Goal: Task Accomplishment & Management: Complete application form

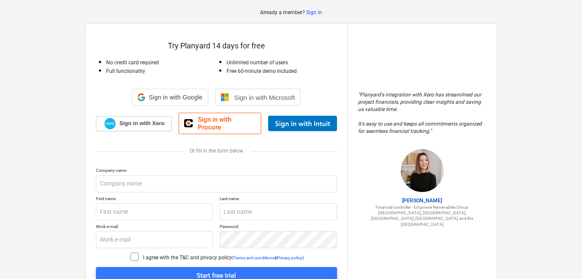
scroll to position [43, 0]
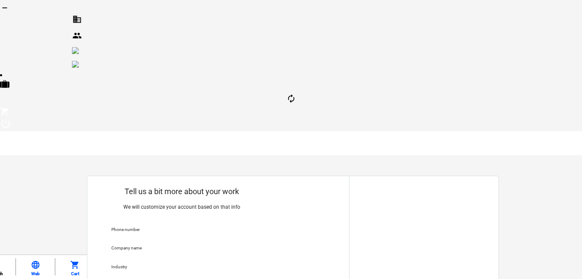
click at [143, 224] on div "Phone number" at bounding box center [198, 230] width 189 height 12
click at [177, 226] on p "Phone number" at bounding box center [188, 229] width 154 height 7
click at [121, 226] on p "Phone number" at bounding box center [188, 229] width 154 height 7
click at [141, 262] on div "Industry" at bounding box center [198, 268] width 189 height 12
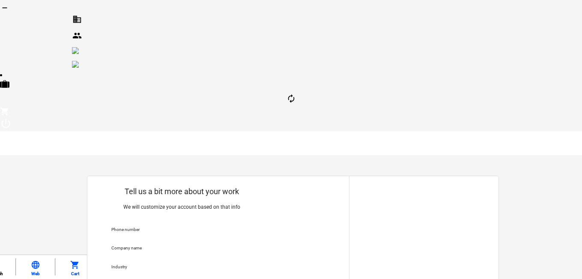
drag, startPoint x: 148, startPoint y: 80, endPoint x: 191, endPoint y: 74, distance: 44.1
click at [148, 224] on div "Phone number" at bounding box center [198, 230] width 189 height 12
click at [193, 226] on div "Phone number" at bounding box center [188, 229] width 154 height 6
click at [224, 226] on div "Phone number" at bounding box center [188, 229] width 154 height 6
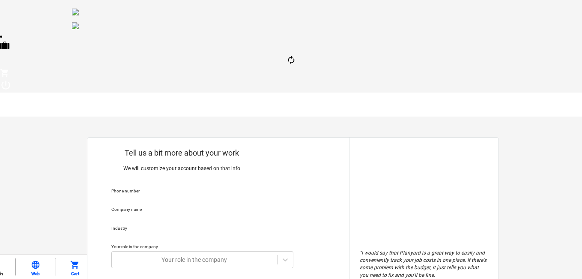
scroll to position [43, 0]
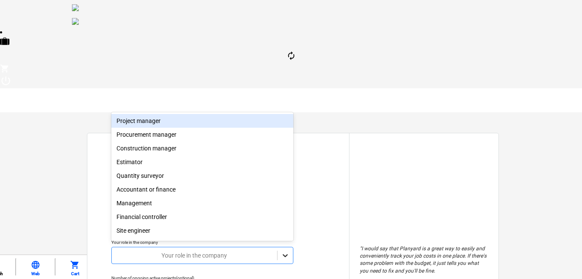
click at [289, 251] on icon at bounding box center [285, 255] width 9 height 9
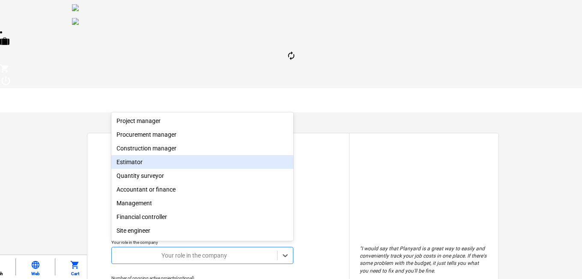
click at [135, 167] on div "Estimator" at bounding box center [202, 162] width 182 height 14
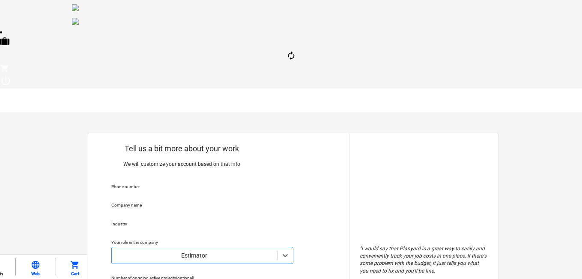
click at [127, 219] on div "Industry" at bounding box center [198, 225] width 189 height 12
click at [123, 239] on div "Your role in the company" at bounding box center [188, 242] width 154 height 6
click at [124, 221] on p "Industry" at bounding box center [188, 224] width 154 height 7
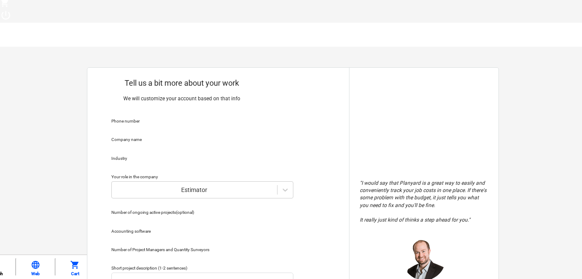
scroll to position [111, 0]
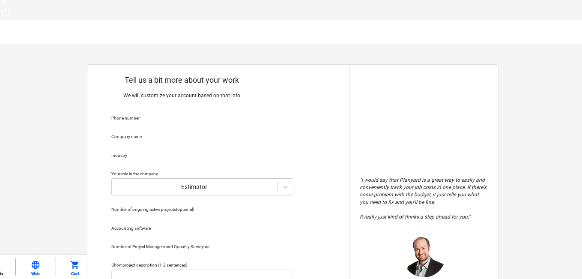
drag, startPoint x: 208, startPoint y: 240, endPoint x: 221, endPoint y: 199, distance: 42.6
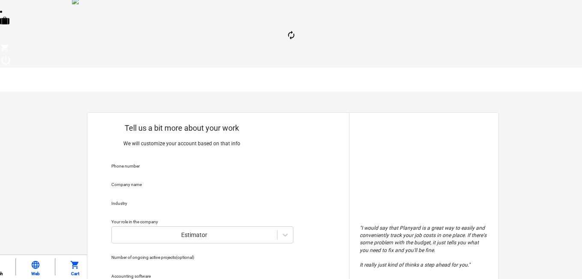
scroll to position [68, 0]
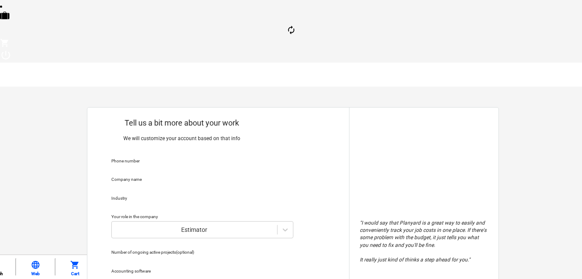
type textarea "x"
type textarea "w"
type textarea "x"
type textarea "we"
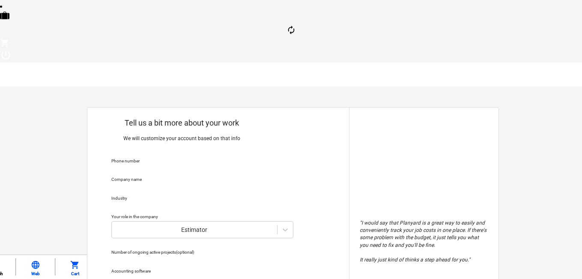
type textarea "x"
type textarea "we"
type textarea "x"
type textarea "we p"
type textarea "x"
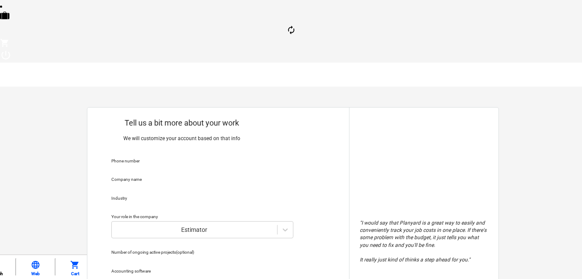
type textarea "we pro"
type textarea "x"
type textarea "we prov"
type textarea "x"
type textarea "we provi"
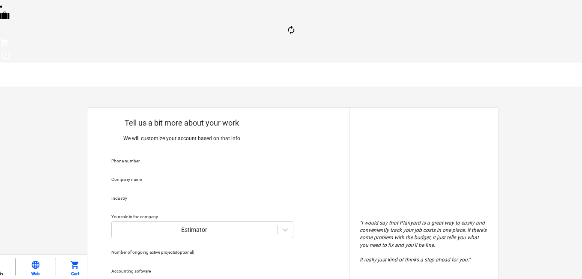
type textarea "x"
type textarea "we provid"
type textarea "x"
type textarea "we provide"
type textarea "x"
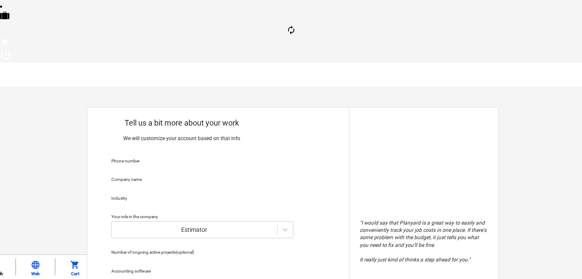
type textarea "we provide"
type textarea "x"
type textarea "we provide ci"
type textarea "x"
type textarea "we provide cio"
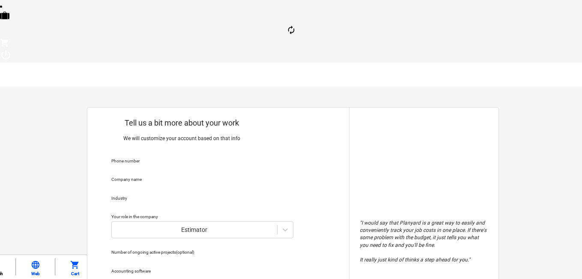
type textarea "x"
type textarea "we provide cios"
type textarea "x"
type textarea "we provide cio"
type textarea "x"
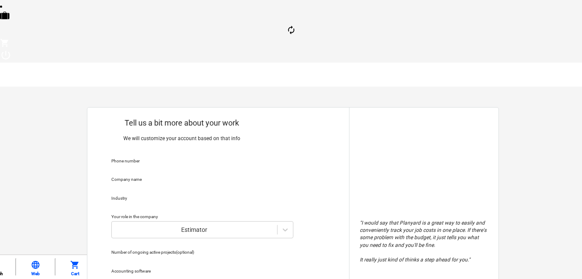
type textarea "we provide ci"
type textarea "x"
type textarea "we provide c"
type textarea "x"
type textarea "we provide co"
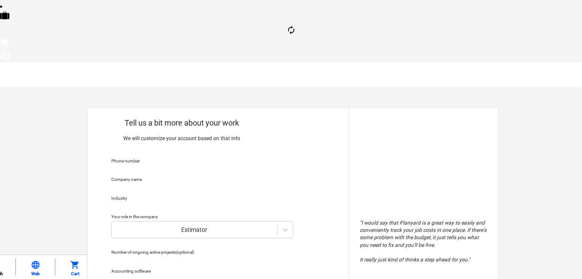
type textarea "x"
type textarea "we provide cos"
type textarea "x"
type textarea "we provide cost"
type textarea "x"
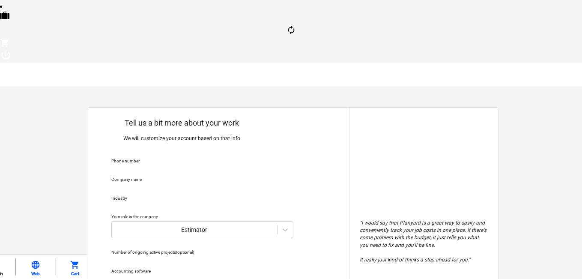
type textarea "we provide cost"
type textarea "x"
type textarea "we provide cost e"
type textarea "x"
type textarea "we provide cost es"
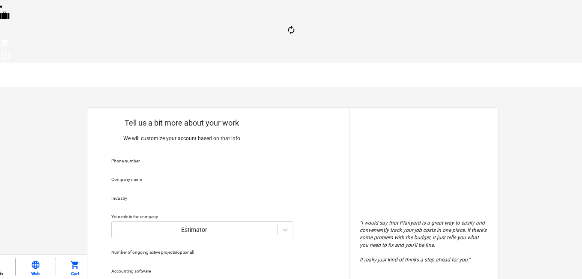
type textarea "x"
type textarea "we provide cost est"
type textarea "x"
type textarea "we provide cost esti"
type textarea "x"
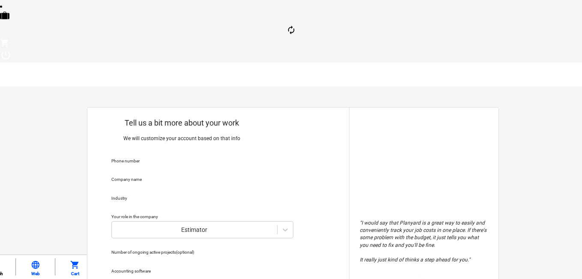
type textarea "we provide cost estim"
type textarea "x"
type textarea "we provide cost estima"
type textarea "x"
type textarea "we provide cost estimat"
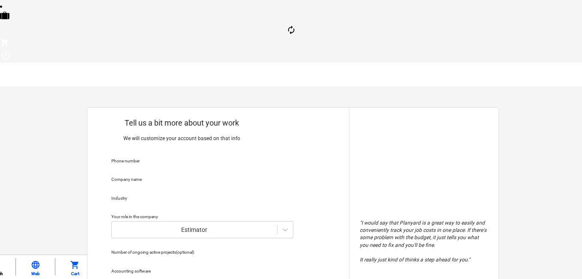
type textarea "x"
type textarea "we provide cost estimate"
type textarea "x"
type textarea "we provide cost estimate"
type textarea "x"
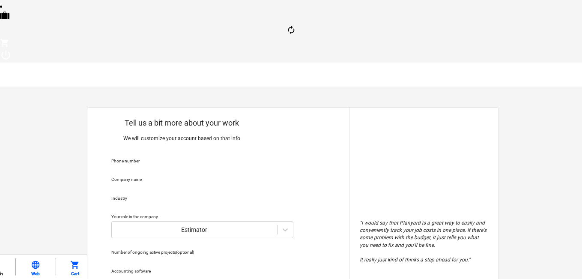
type textarea "we provide cost estimate a"
type textarea "x"
type textarea "we provide cost estimate an"
type textarea "x"
type textarea "we provide cost estimate and"
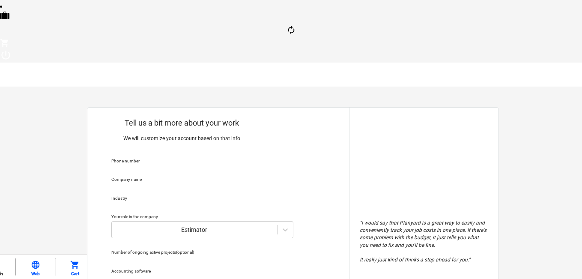
type textarea "x"
type textarea "we provide cost estimate and"
type textarea "x"
type textarea "we provide cost estimate and m"
type textarea "x"
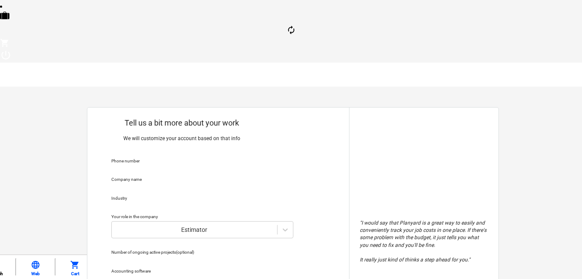
type textarea "we provide cost estimate and ma"
type textarea "x"
type textarea "we provide cost estimate and mat"
type textarea "x"
type textarea "we provide cost estimate and mater"
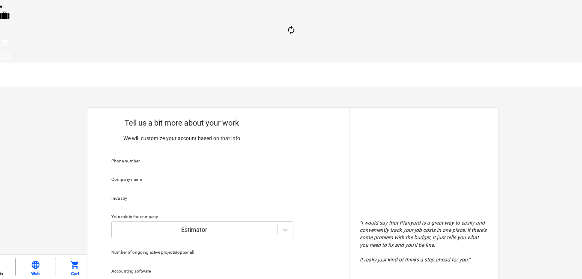
type textarea "x"
type textarea "we provide cost estimate and materu"
type textarea "x"
type textarea "we provide cost estimate and mater"
type textarea "x"
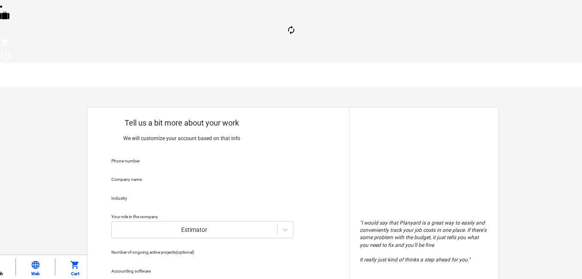
type textarea "we provide cost estimate and materi"
type textarea "x"
type textarea "we provide cost estimate and material"
type textarea "x"
type textarea "we provide cost estimate and material"
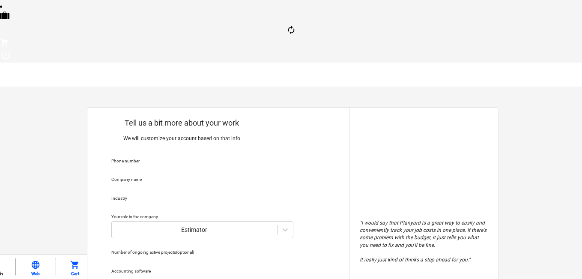
type textarea "x"
type textarea "we provide cost estimate and material t"
type textarea "x"
type textarea "we provide cost estimate and material ta"
type textarea "x"
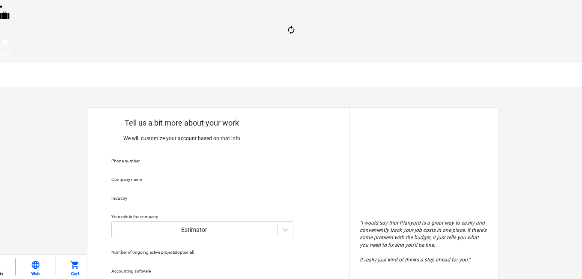
type textarea "we provide cost estimate and material tak"
type textarea "x"
type textarea "we provide cost estimate and material take"
type textarea "x"
type textarea "we provide cost estimate and material takeo"
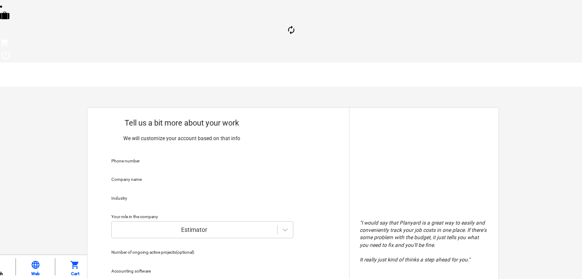
type textarea "x"
type textarea "we provide cost estimate and material takeof"
type textarea "x"
type textarea "we provide cost estimate and material takeoff"
type textarea "x"
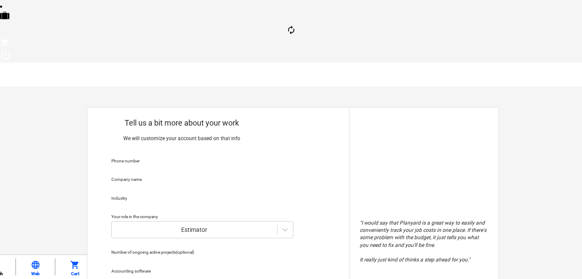
type textarea "we provide cost estimate and material takeoff"
type textarea "x"
type textarea "we provide cost estimate and material takeoff"
type textarea "x"
type textarea "we provide cost estimate and material takeoff,"
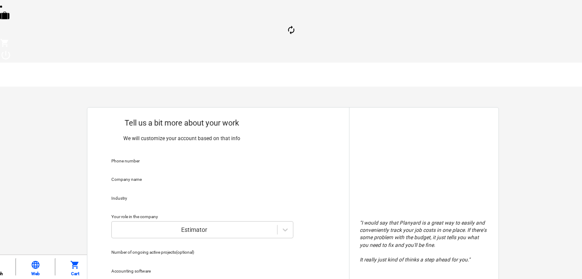
type textarea "x"
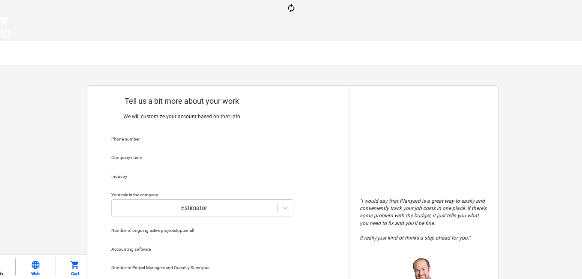
scroll to position [111, 0]
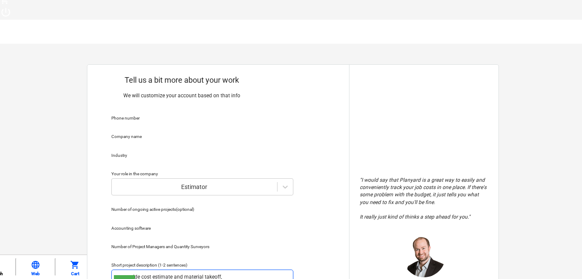
type textarea "we provide cost estimate and material takeoff,"
type textarea "x"
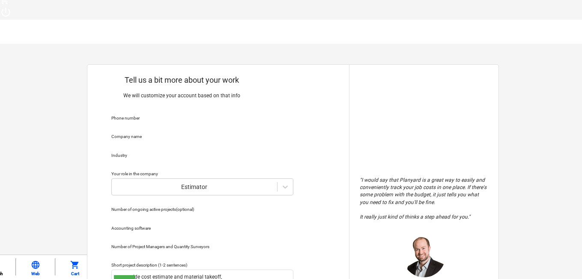
type textarea "x"
type textarea "xa"
type textarea "x"
type textarea "xac"
type textarea "x"
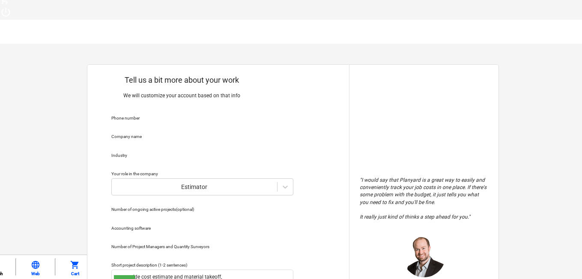
type textarea "xact"
type textarea "x"
type textarea "xacti"
type textarea "x"
type textarea "xactim"
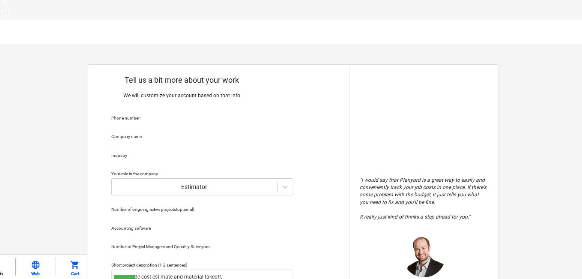
type textarea "x"
type textarea "xactima"
type textarea "x"
type textarea "xactimat"
type textarea "x"
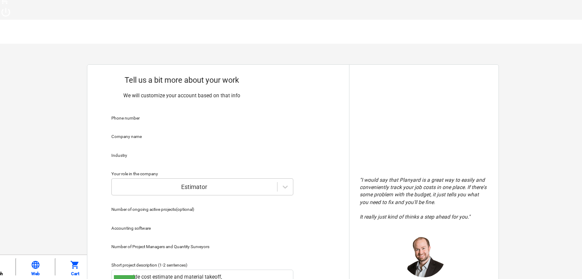
type textarea "xactimate"
type textarea "x"
click at [217, 243] on div "Tell us a bit more about your work We will customize your account based on that…" at bounding box center [218, 239] width 262 height 348
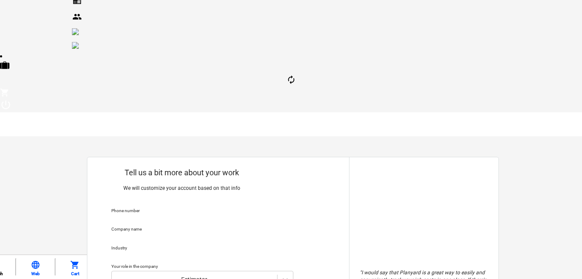
scroll to position [0, 0]
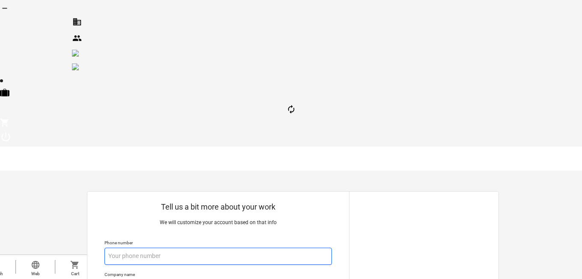
click at [138, 247] on input "text" at bounding box center [217, 255] width 227 height 17
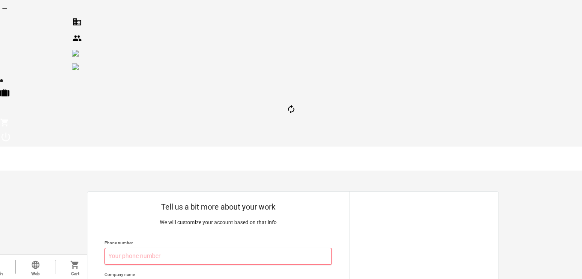
click at [135, 247] on input "text" at bounding box center [217, 255] width 227 height 17
paste input ": (850) 400-6861"
type textarea "x"
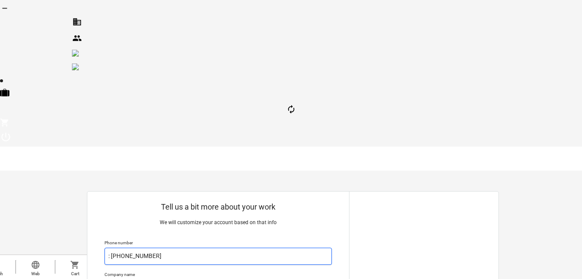
type input ": (850) 400-6861"
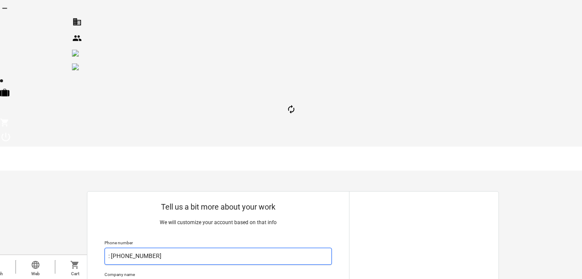
drag, startPoint x: 111, startPoint y: 86, endPoint x: 123, endPoint y: 77, distance: 14.8
type textarea "x"
type input "(850) 400-6861"
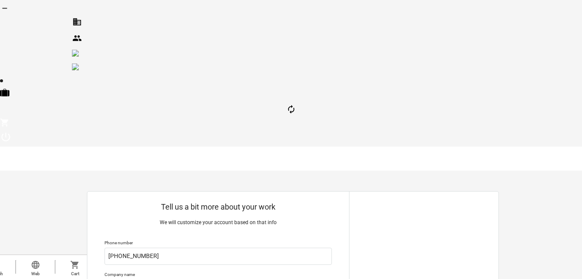
type textarea "x"
type input "G"
type textarea "x"
type input "GE"
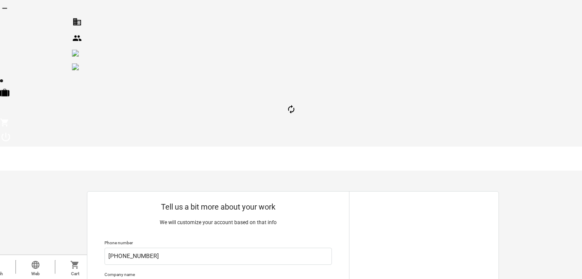
type textarea "x"
type input "GE"
type textarea "x"
type input "GE L"
type textarea "x"
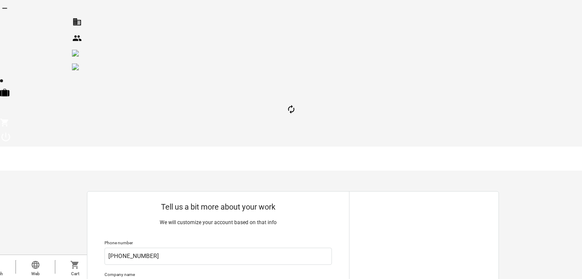
type input "GE LL"
type textarea "x"
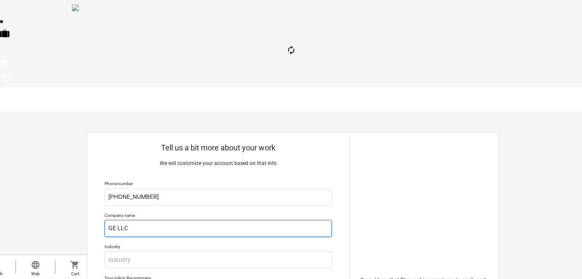
scroll to position [86, 0]
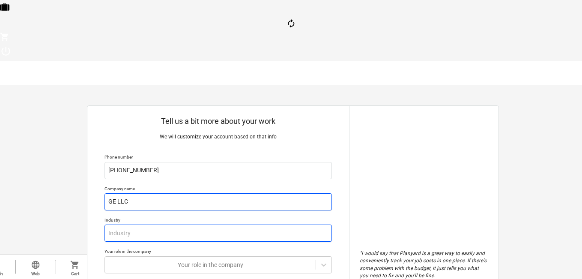
type input "GE LLC"
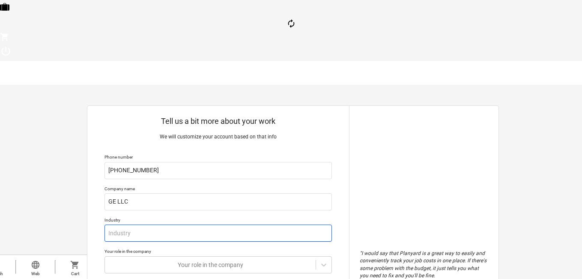
click at [123, 224] on input "text" at bounding box center [217, 232] width 227 height 17
type textarea "x"
type input "C"
type textarea "x"
type input "Co"
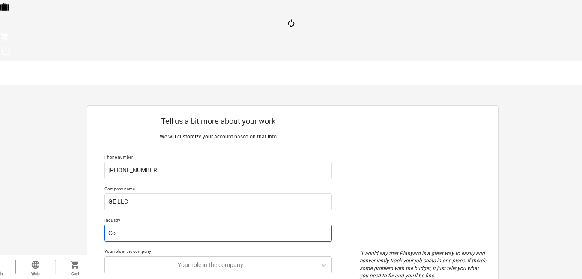
type textarea "x"
type input "Con"
type textarea "x"
type input "Cons"
type textarea "x"
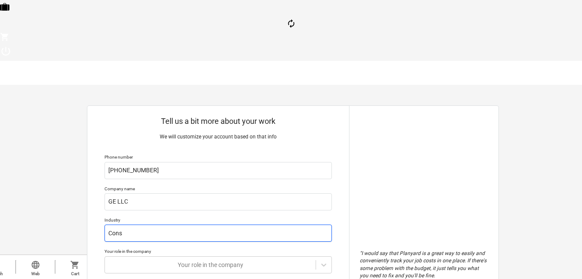
type input "Const"
type textarea "x"
type input "Constr"
type textarea "x"
type input "Constru"
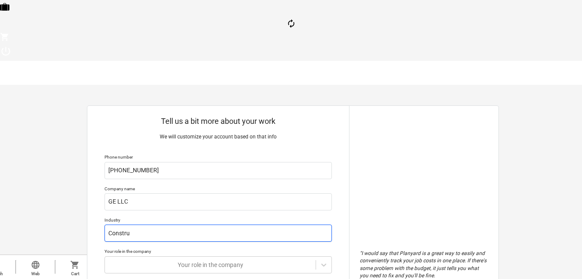
type textarea "x"
type input "Construc"
type textarea "x"
type input "Construct"
type textarea "x"
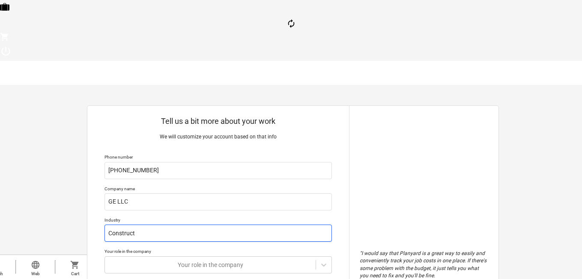
type input "Constructi"
type textarea "x"
type input "Constructio"
type textarea "x"
type input "Construction"
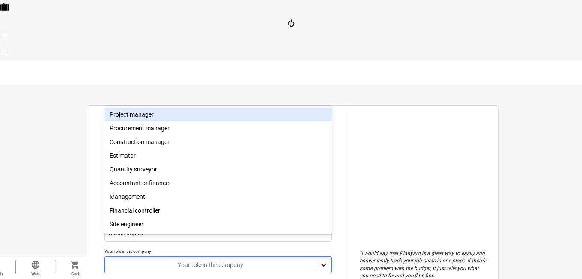
click at [319, 257] on div at bounding box center [323, 264] width 15 height 15
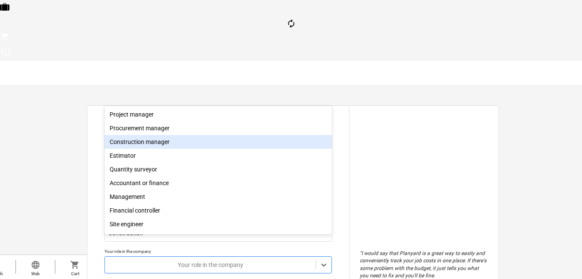
scroll to position [30, 0]
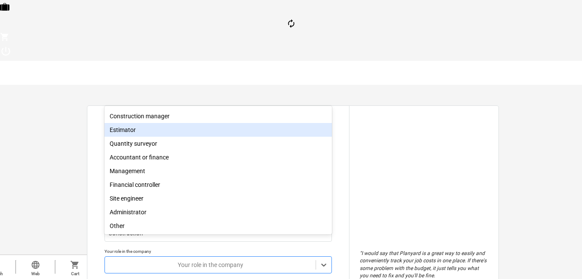
click at [129, 128] on div "Estimator" at bounding box center [217, 130] width 227 height 14
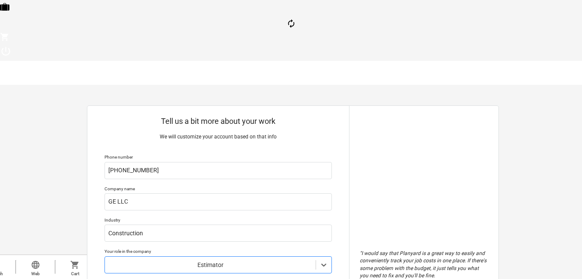
type textarea "x"
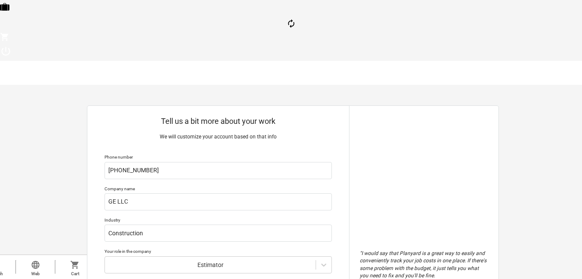
type input "2"
type textarea "x"
type input "20"
type textarea "x"
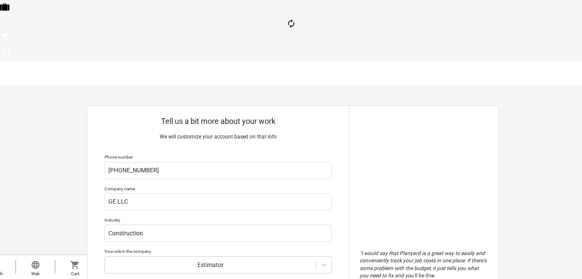
type input "2"
type textarea "x"
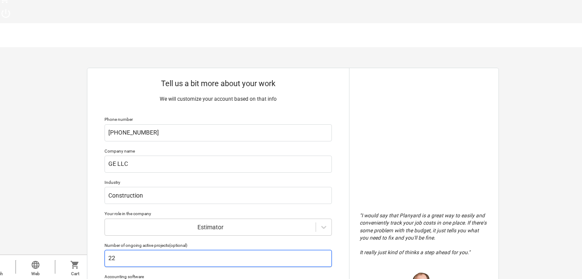
scroll to position [128, 0]
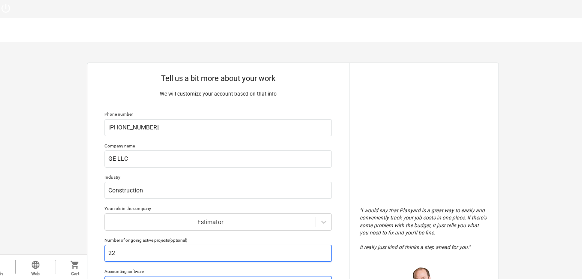
type input "22"
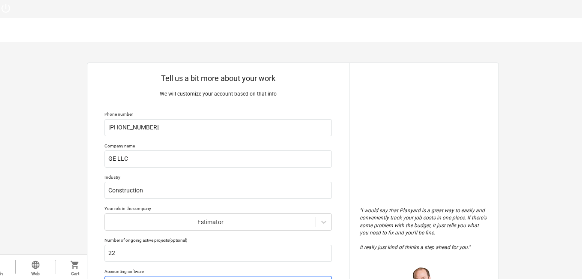
click at [137, 276] on input "text" at bounding box center [217, 284] width 227 height 17
type textarea "x"
type input "p"
type textarea "x"
type input "s"
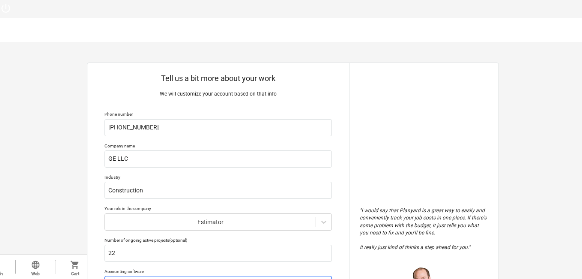
type textarea "x"
type input "sa"
type textarea "x"
type input "sal"
type textarea "x"
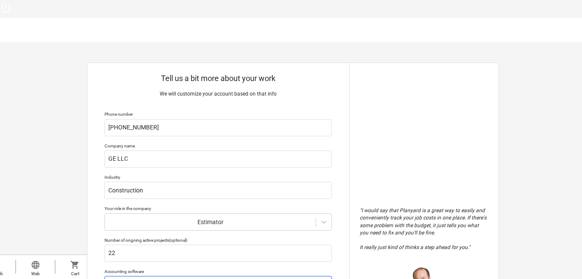
type input "sale"
type textarea "x"
type input "sales"
type textarea "x"
type input "saleshu"
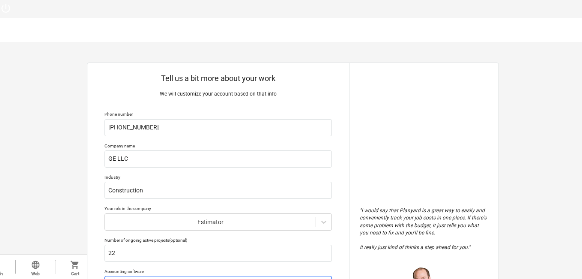
type textarea "x"
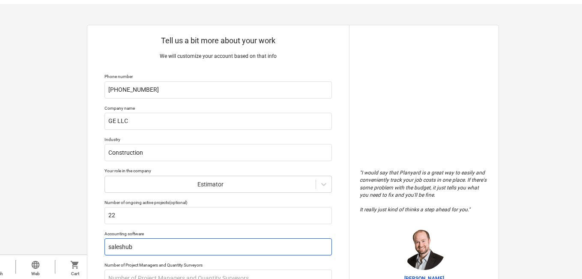
scroll to position [171, 0]
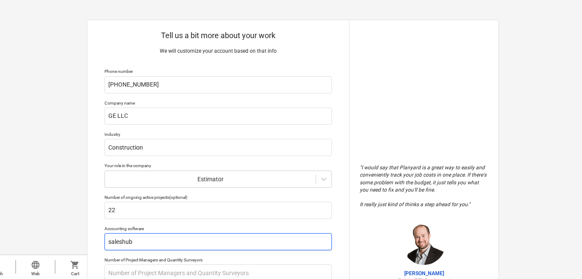
type input "saleshub"
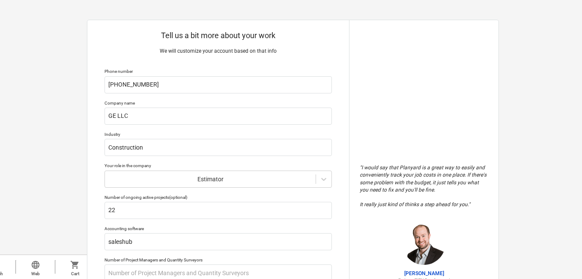
click at [164, 264] on input "text" at bounding box center [217, 272] width 227 height 17
type textarea "x"
type input "2"
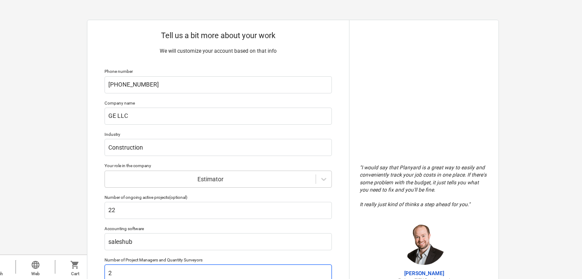
type textarea "x"
type input "25"
type textarea "x"
type textarea "we"
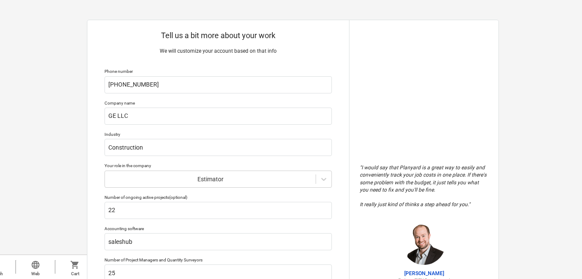
type textarea "x"
type textarea "we"
type textarea "x"
type textarea "we pt"
type textarea "x"
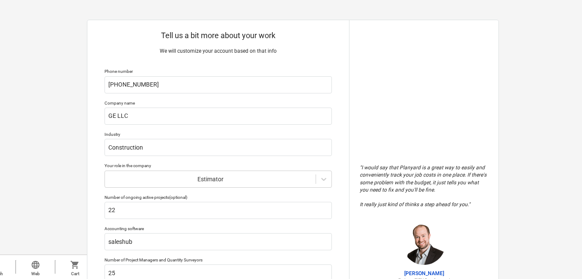
type textarea "we ptr"
type textarea "x"
type textarea "we pt"
type textarea "x"
type textarea "we p"
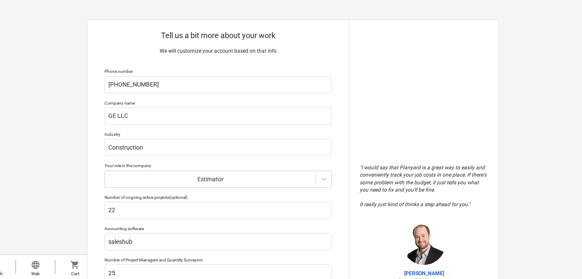
type textarea "x"
type textarea "we pr"
type textarea "x"
type textarea "we pro"
type textarea "x"
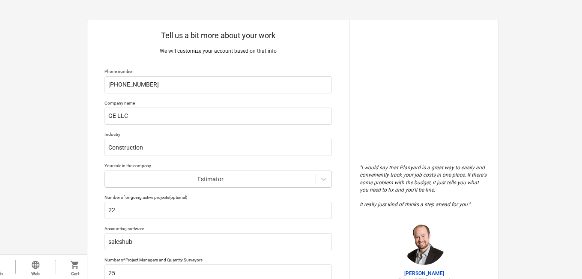
type textarea "we prov"
type textarea "x"
type textarea "we provi"
type textarea "x"
type textarea "we provid"
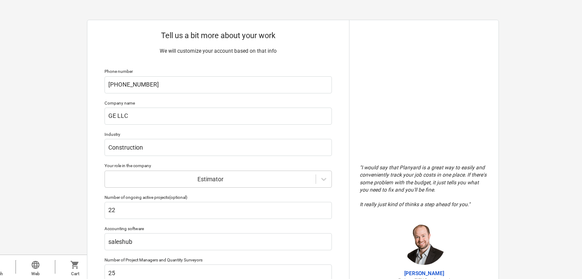
type textarea "x"
type textarea "we provide"
type textarea "x"
type textarea "we provide"
type textarea "x"
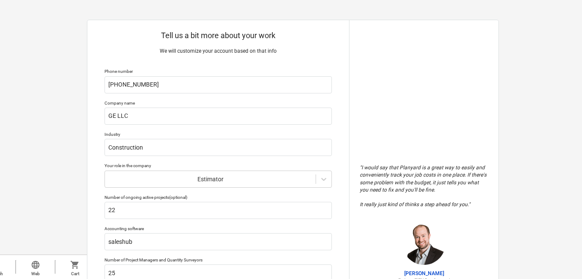
type textarea "we provide c"
type textarea "x"
type textarea "we provide ci"
type textarea "x"
type textarea "we provide cio"
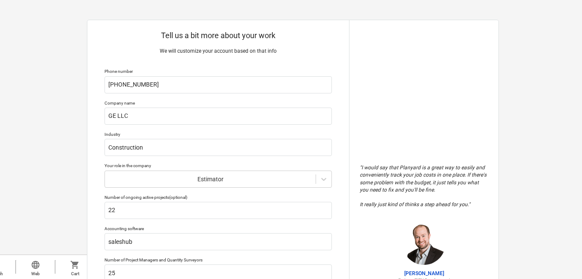
type textarea "x"
type textarea "we provide cios"
type textarea "x"
type textarea "we provide cio"
type textarea "x"
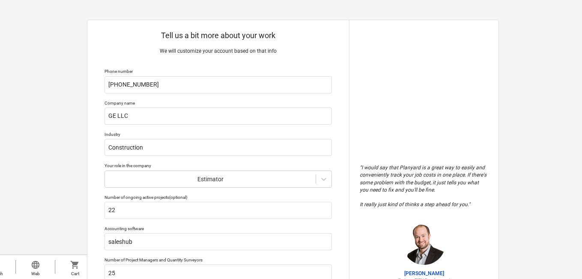
type textarea "we provide ci"
type textarea "x"
type textarea "we provide c"
type textarea "x"
type textarea "we provide co"
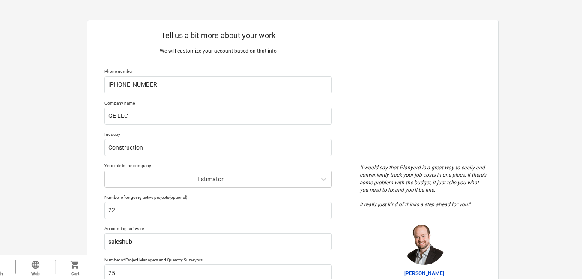
type textarea "x"
type textarea "we provide cost"
type textarea "x"
type textarea "we provide costr"
type textarea "x"
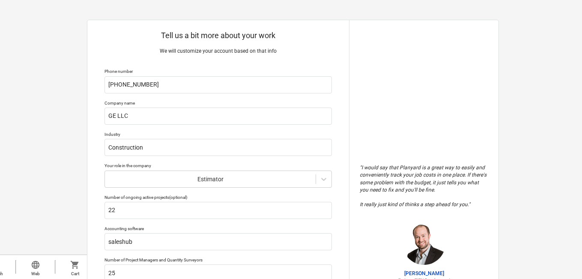
type textarea "we provide costr"
type textarea "x"
type textarea "we provide costr"
type textarea "x"
type textarea "we provide cost"
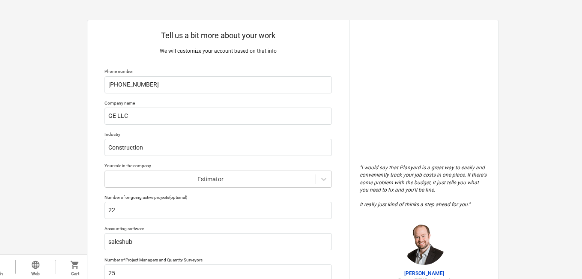
type textarea "x"
type textarea "we provide cost"
type textarea "x"
type textarea "we provide cost e"
type textarea "x"
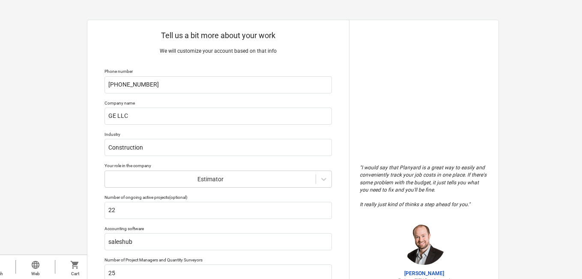
type textarea "we provide cost es"
type textarea "x"
type textarea "we provide cost est"
type textarea "x"
type textarea "we provide cost esti"
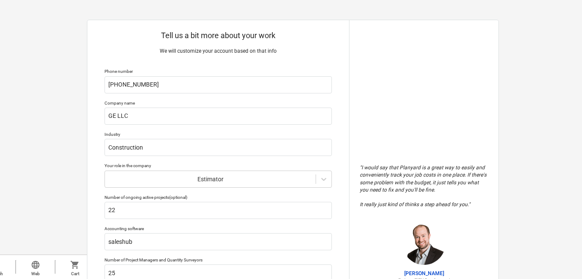
type textarea "x"
type textarea "we provide cost estima"
type textarea "x"
type textarea "we provide cost estimat"
type textarea "x"
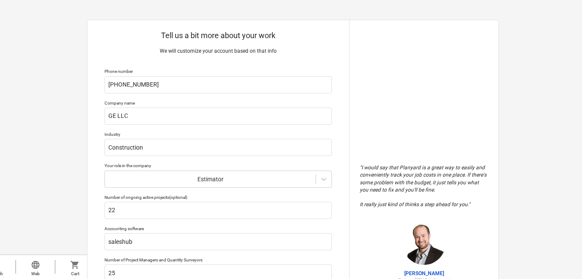
type textarea "we provide cost estimat"
type textarea "x"
type textarea "we provide cost estimat a"
type textarea "x"
type textarea "we provide cost estimat an"
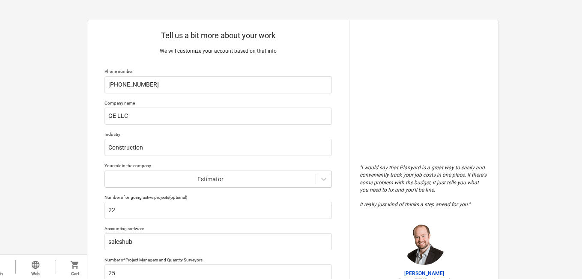
type textarea "x"
type textarea "we provide cost estimat ans"
type textarea "x"
type textarea "we provide cost estimat ans"
type textarea "x"
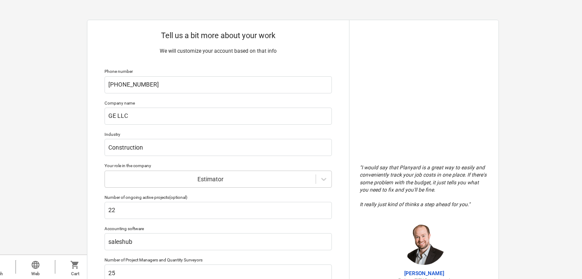
type textarea "we provide cost estimat ans"
type textarea "x"
type textarea "we provide cost estimat and"
type textarea "x"
type textarea "we provide cost estimat and"
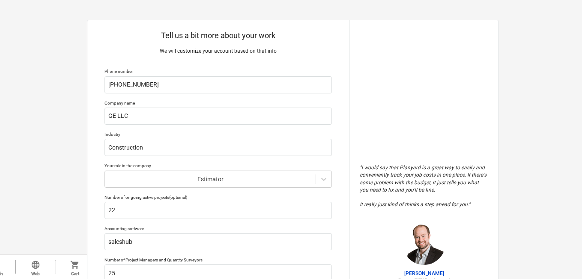
type textarea "x"
type textarea "we provide cost estimat and m"
type textarea "x"
type textarea "we provide cost estimat and ma"
type textarea "x"
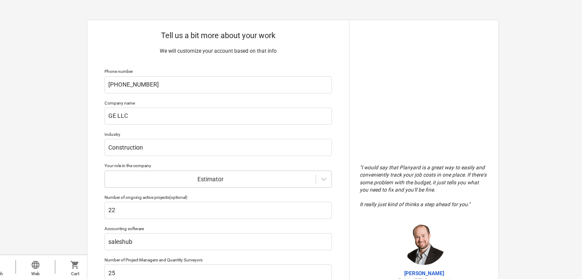
type textarea "we provide cost estimat and mat"
type textarea "x"
type textarea "we provide cost estimat and mate"
type textarea "x"
type textarea "we provide cost estimat and mater"
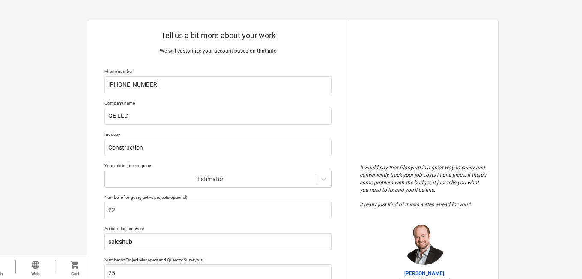
type textarea "x"
type textarea "we provide cost estimat and materi"
type textarea "x"
type textarea "we provide cost estimat and material"
type textarea "x"
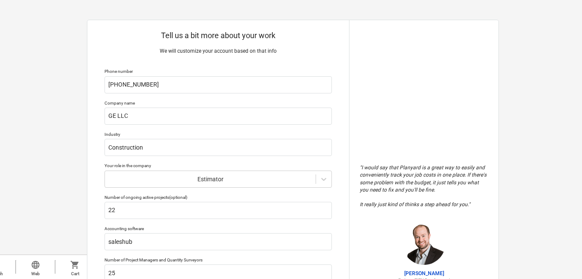
type textarea "we provide cost estimat and material"
type textarea "x"
type textarea "we provide cost estimat and material t"
type textarea "x"
type textarea "we provide cost estimat and material ta"
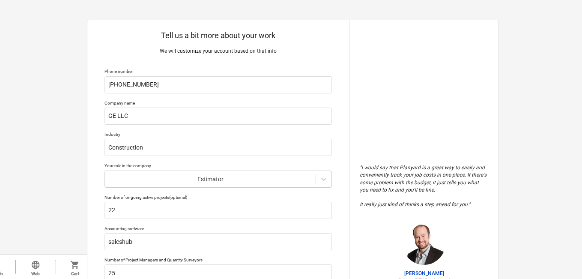
type textarea "x"
type textarea "we provide cost estimat and material tak"
type textarea "x"
type textarea "we provide cost estimat and material take"
type textarea "x"
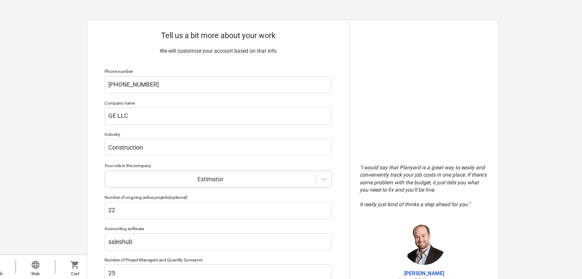
type textarea "we provide cost estimat and material tak"
type textarea "x"
type textarea "we provide cost estimat and material take"
type textarea "x"
type textarea "we provide cost estimat and material take"
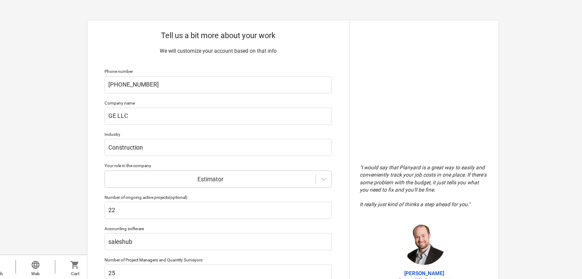
type textarea "x"
type textarea "we provide cost estimat and material take o"
type textarea "x"
type textarea "we provide cost estimat and material take og"
type textarea "x"
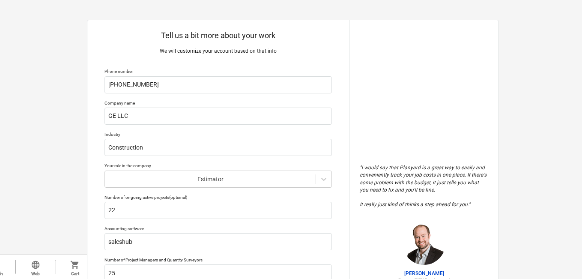
type textarea "we provide cost estimat and material take ogg"
type textarea "x"
type textarea "we provide cost estimat and material take ogg"
type textarea "x"
type textarea "we provide cost estimat and material take ogg an"
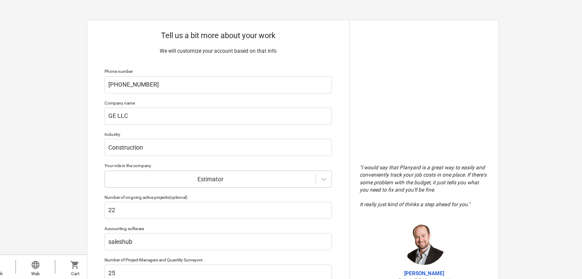
type textarea "x"
type textarea "we provide cost estimat and material take ogg a"
type textarea "x"
type textarea "we provide cost estimat and material take ogg"
type textarea "x"
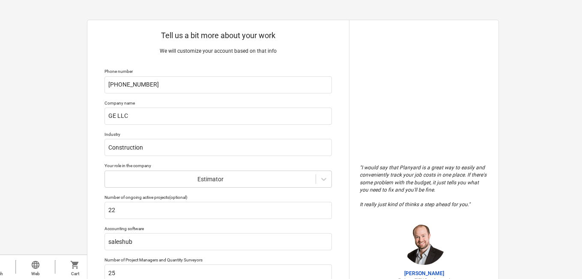
type textarea "we provide cost estimat and material take ogg"
type textarea "x"
type textarea "we provide cost estimat and material take og"
type textarea "x"
type textarea "we provide cost estimat and material take o"
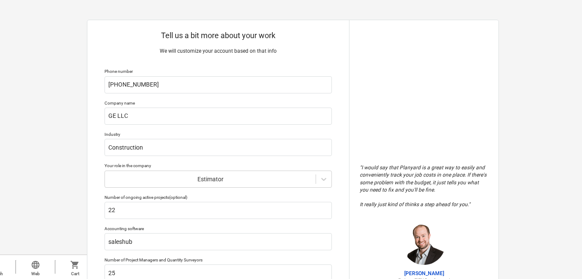
scroll to position [175, 0]
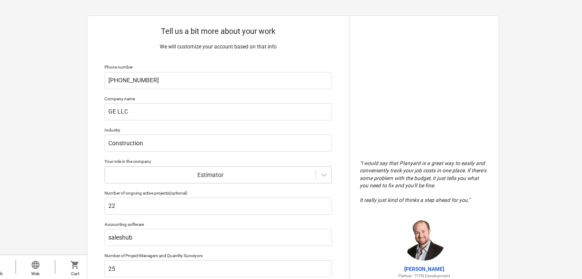
drag, startPoint x: 198, startPoint y: 238, endPoint x: 242, endPoint y: 135, distance: 112.0
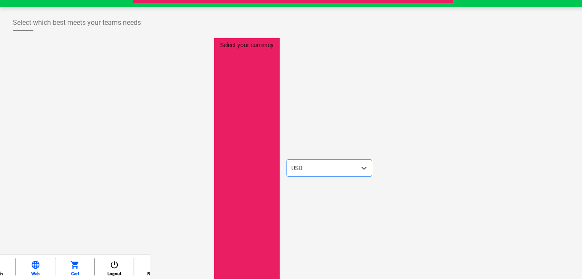
scroll to position [502, 0]
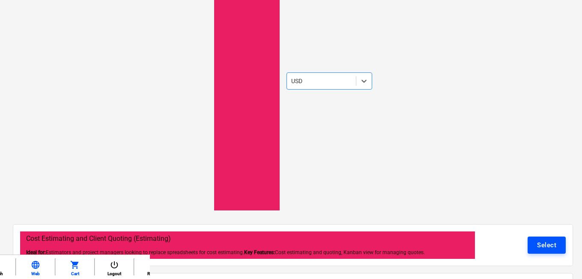
click at [550, 239] on div "Select" at bounding box center [546, 244] width 19 height 11
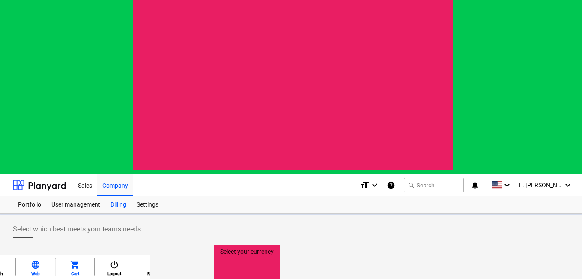
scroll to position [541, 0]
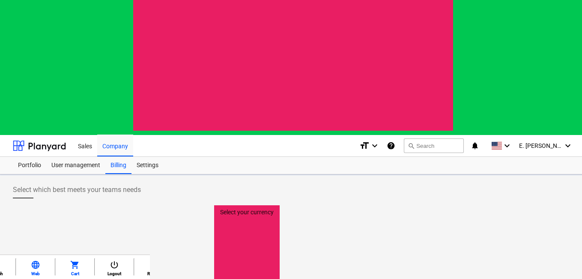
drag, startPoint x: 509, startPoint y: 246, endPoint x: 510, endPoint y: 241, distance: 5.6
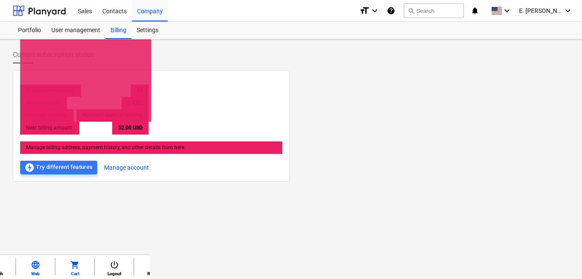
scroll to position [0, 0]
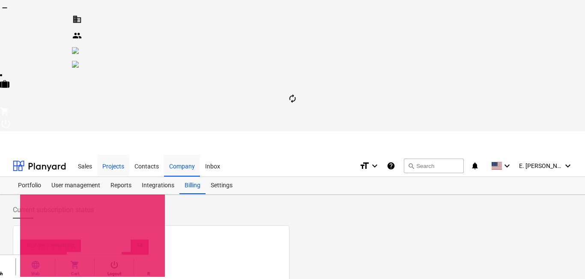
click at [112, 155] on div "Projects" at bounding box center [113, 166] width 32 height 22
